Goal: Information Seeking & Learning: Learn about a topic

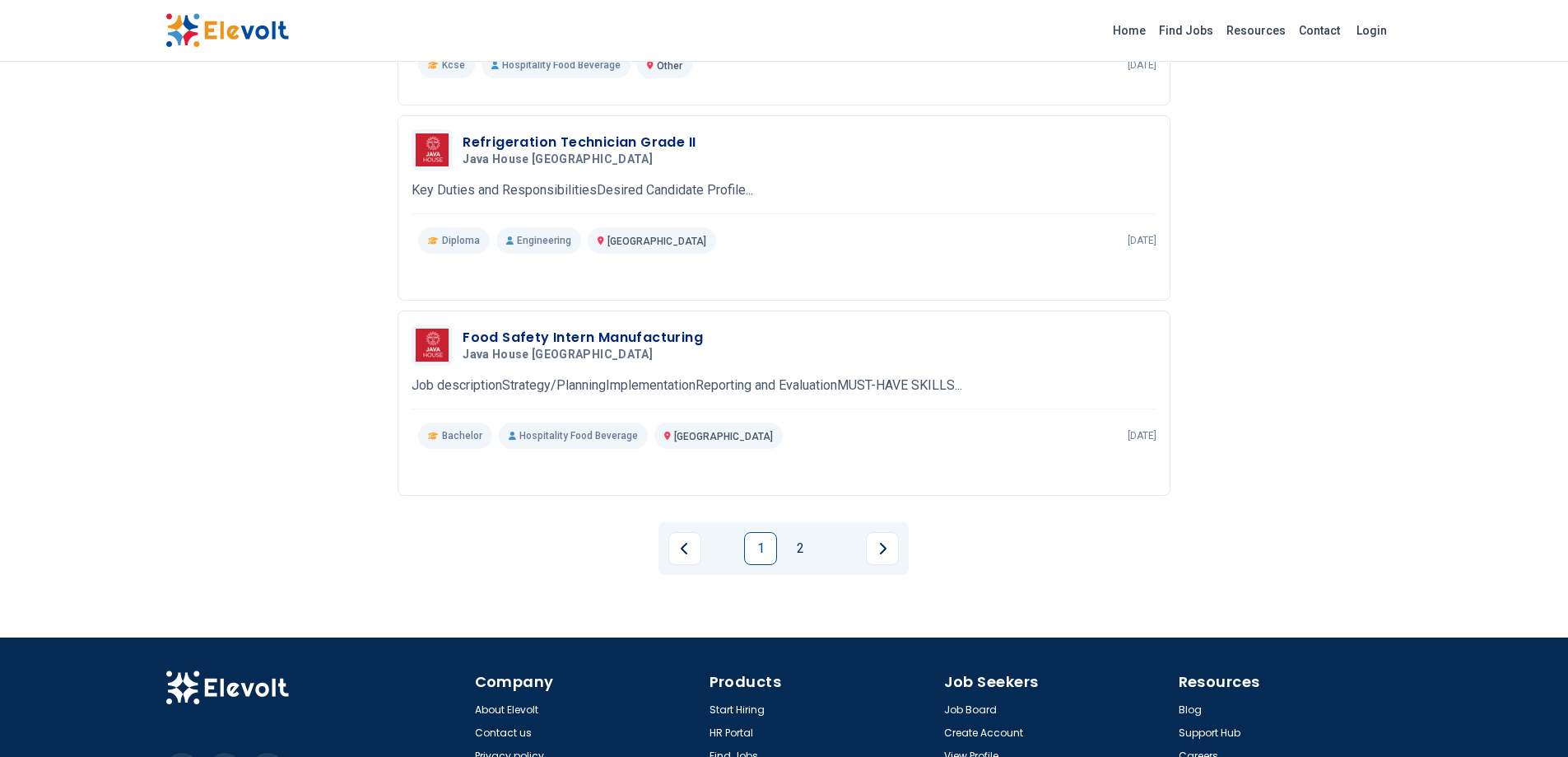
scroll to position [1745, 0]
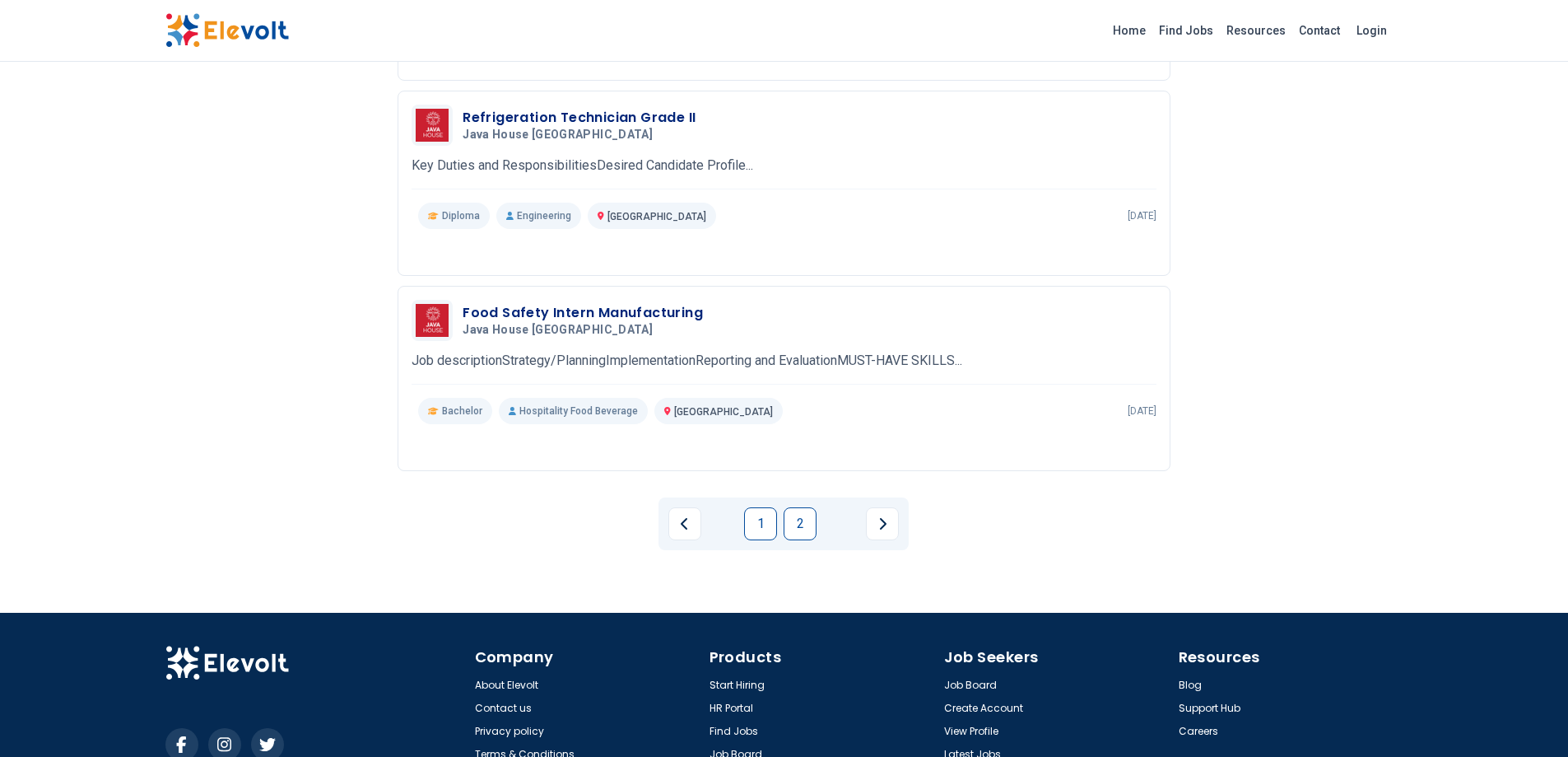
click at [797, 521] on link "2" at bounding box center [800, 524] width 33 height 33
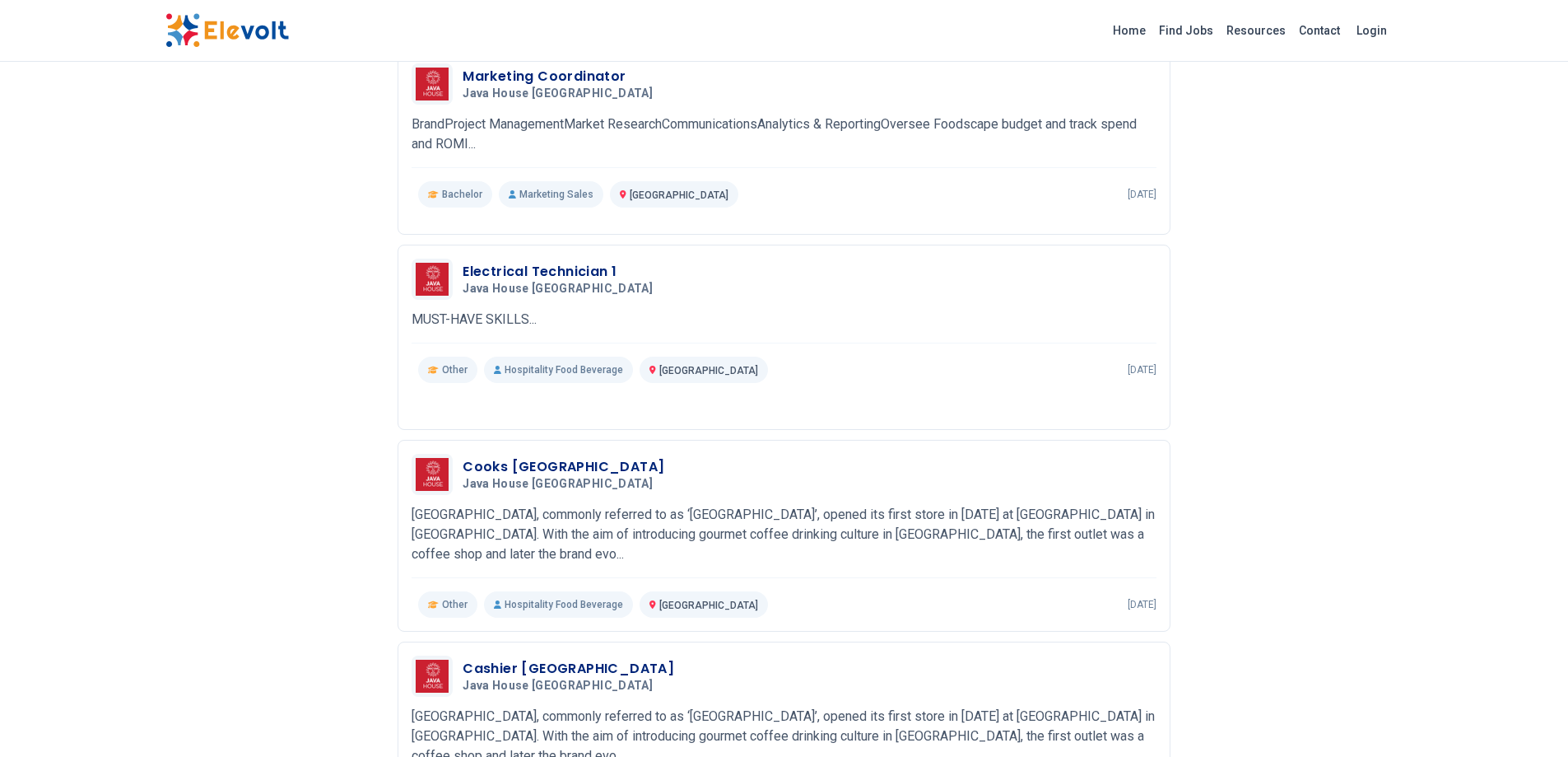
scroll to position [230, 0]
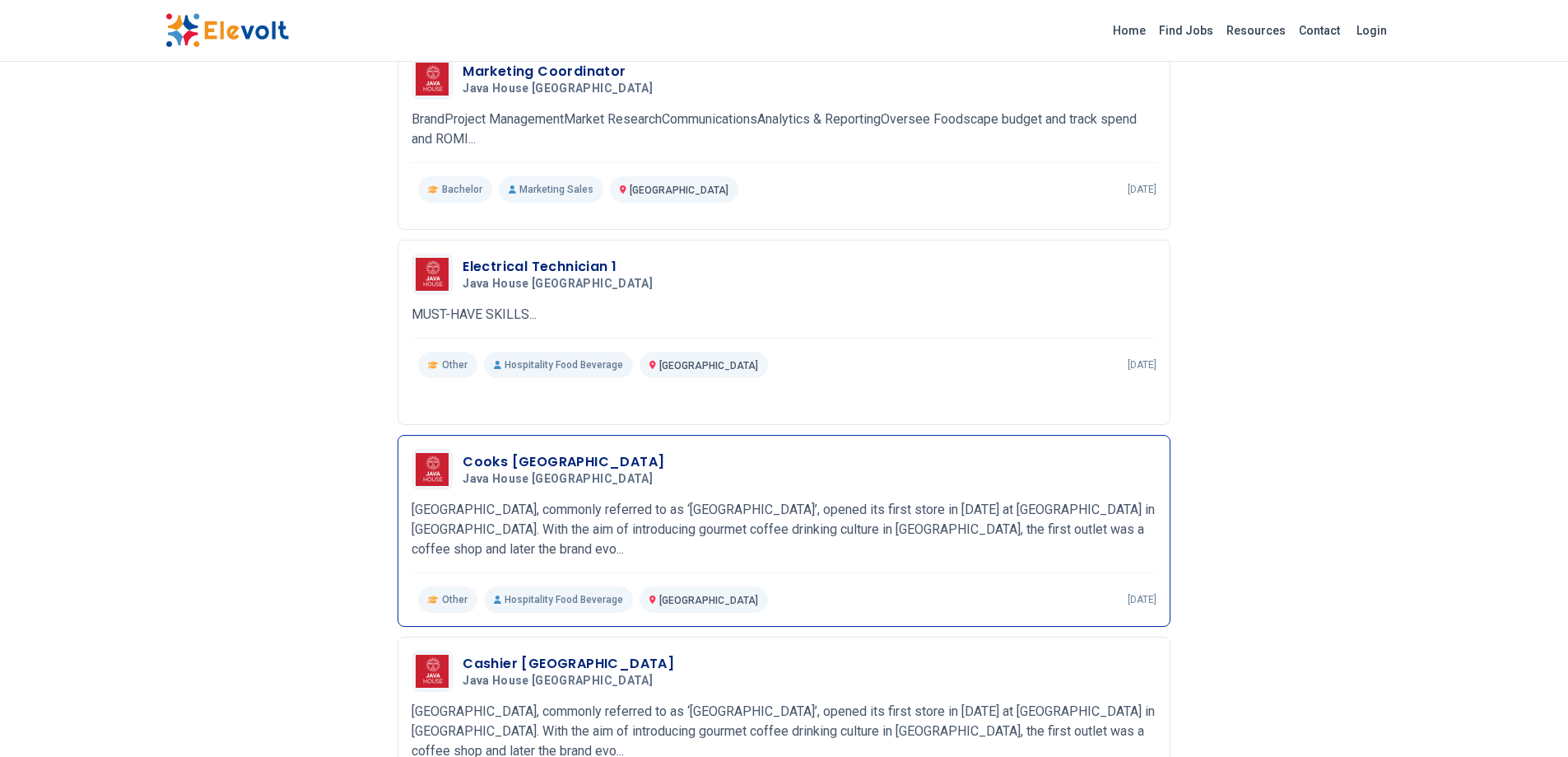
click at [443, 476] on img at bounding box center [432, 469] width 33 height 33
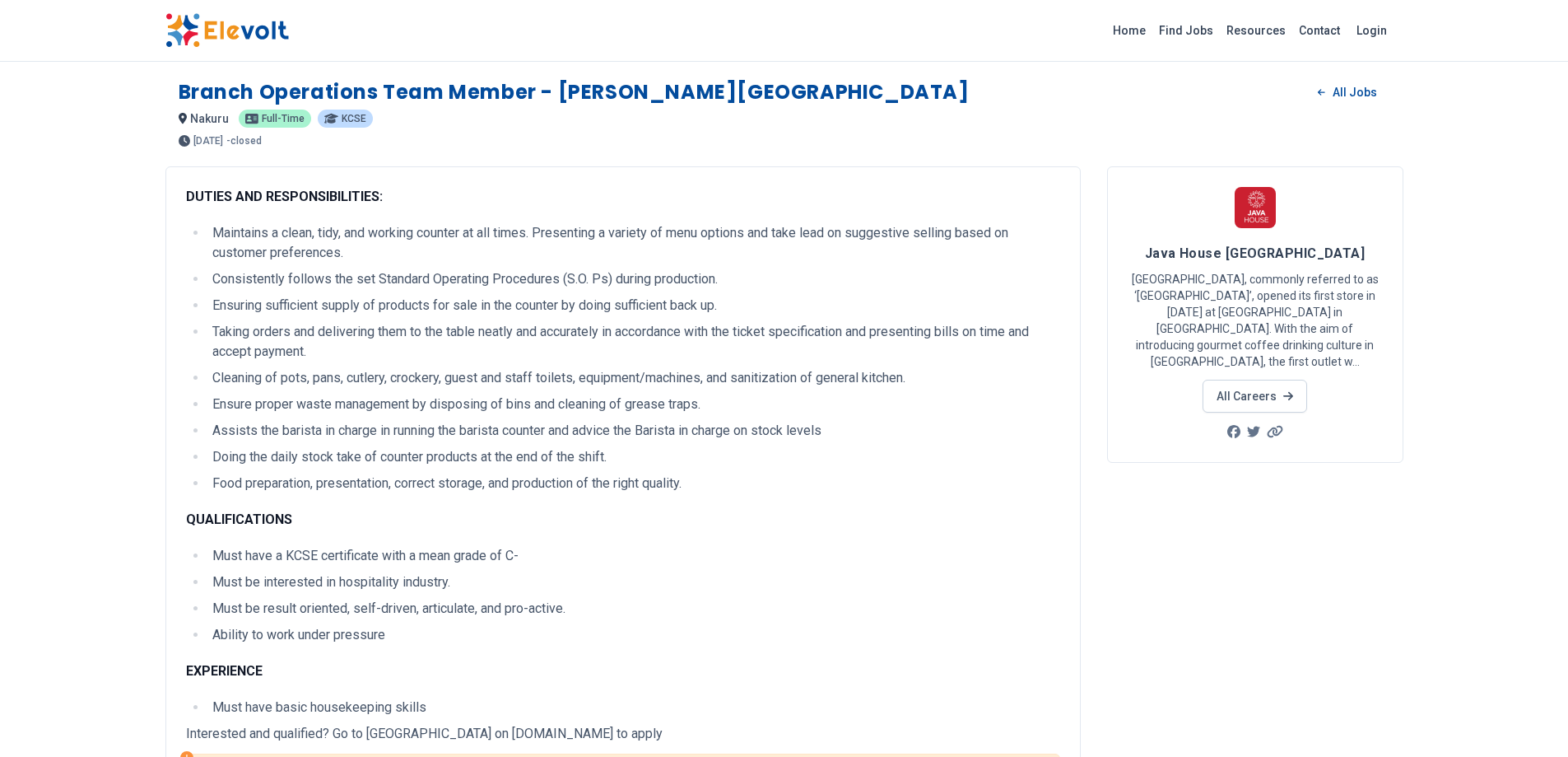
click at [375, 214] on div "DUTIES AND RESPONSIBILITIES: Maintains a clean, tidy, and working counter at al…" at bounding box center [622, 452] width 874 height 531
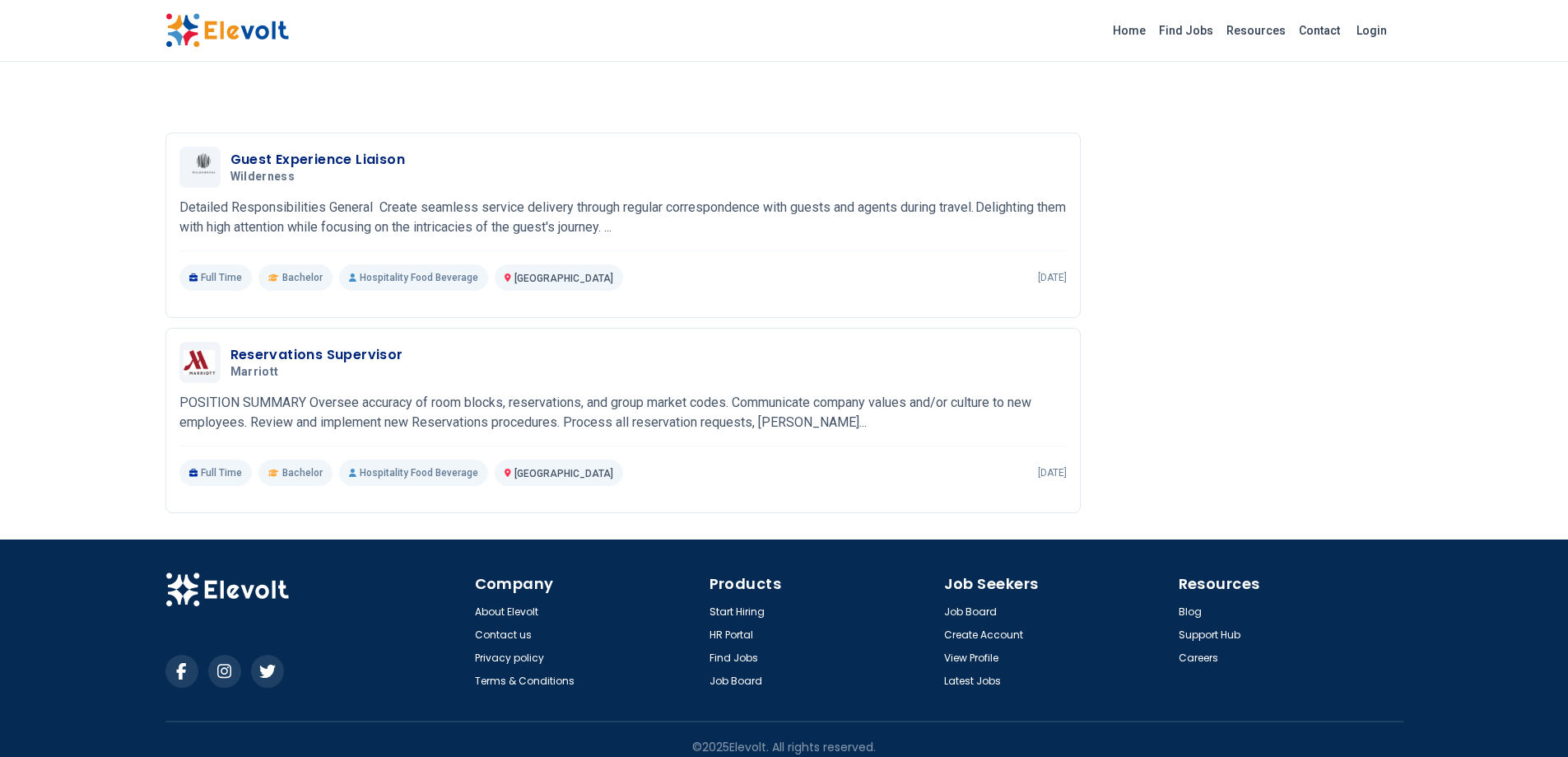
scroll to position [1662, 0]
